Goal: Information Seeking & Learning: Learn about a topic

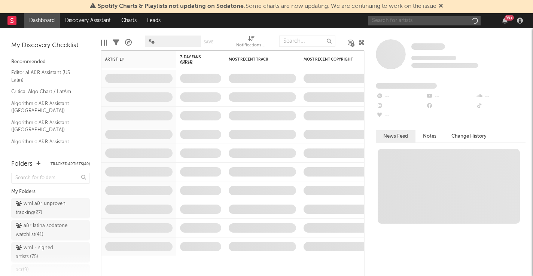
click at [399, 22] on input "text" at bounding box center [424, 20] width 112 height 9
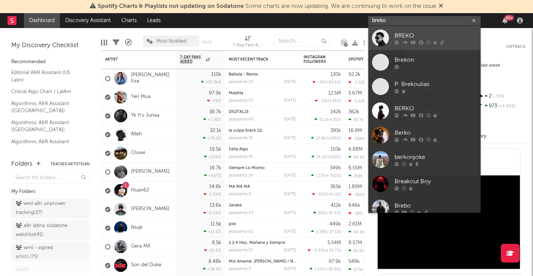
type input "breko"
click at [411, 33] on div "BREKO" at bounding box center [436, 35] width 82 height 9
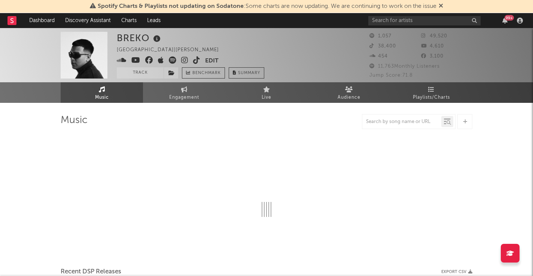
select select "6m"
